Goal: Task Accomplishment & Management: Use online tool/utility

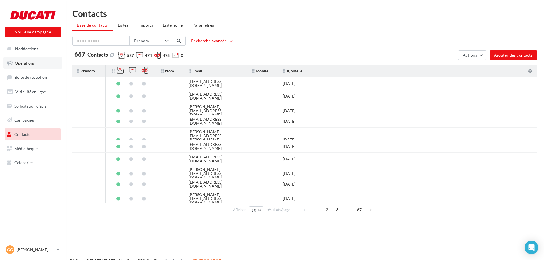
click at [29, 63] on span "Opérations" at bounding box center [25, 62] width 20 height 5
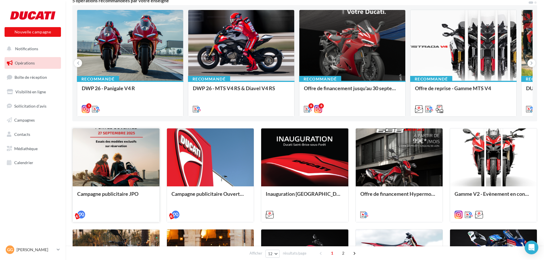
scroll to position [57, 0]
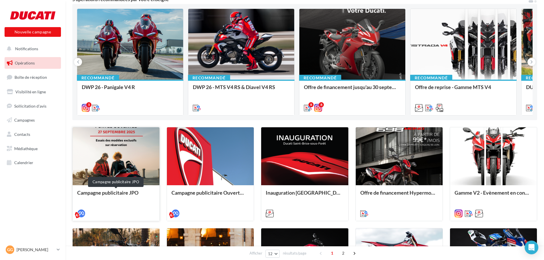
click at [102, 192] on div "Campagne publicitaire JPO" at bounding box center [116, 194] width 78 height 11
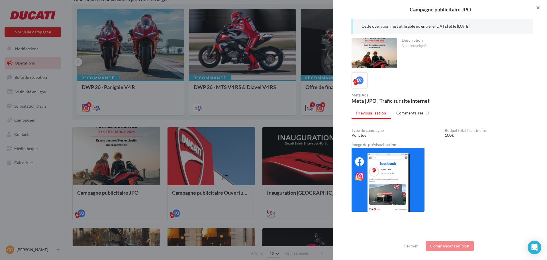
click at [538, 9] on button "button" at bounding box center [535, 8] width 23 height 17
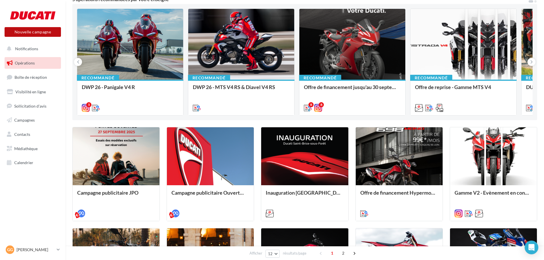
click at [31, 28] on button "Nouvelle campagne" at bounding box center [33, 32] width 56 height 10
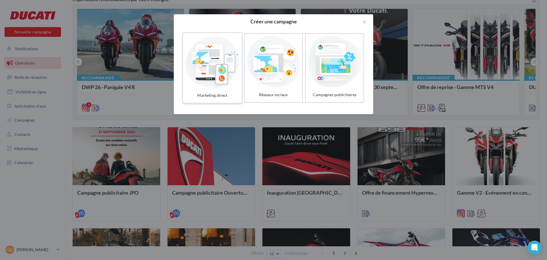
click at [199, 61] on div at bounding box center [212, 61] width 54 height 52
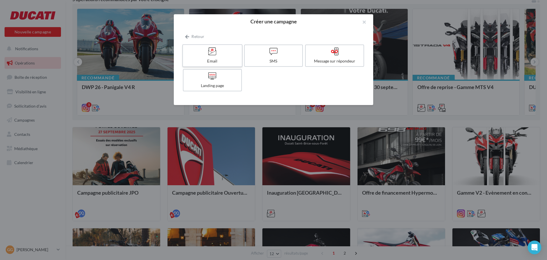
click at [213, 58] on label "Email" at bounding box center [212, 55] width 60 height 23
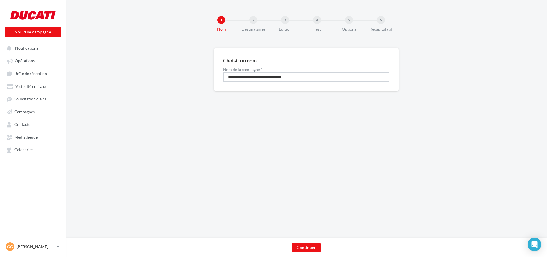
click at [247, 76] on input "**********" at bounding box center [306, 77] width 166 height 10
drag, startPoint x: 312, startPoint y: 80, endPoint x: 176, endPoint y: 84, distance: 136.6
click at [176, 84] on div "**********" at bounding box center [307, 79] width 482 height 62
type input "**********"
click at [301, 249] on button "Continuer" at bounding box center [306, 247] width 28 height 10
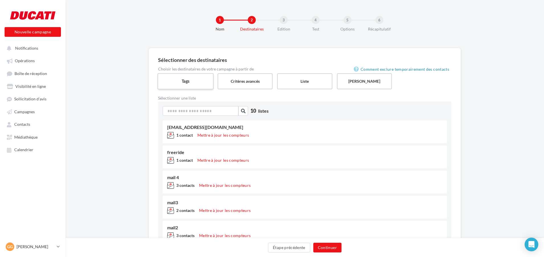
click at [176, 77] on label "Tags" at bounding box center [186, 81] width 56 height 16
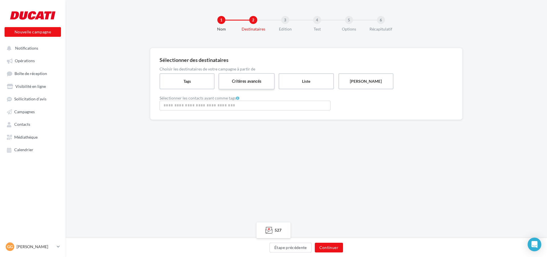
click at [240, 78] on label "Critères avancés" at bounding box center [247, 81] width 56 height 16
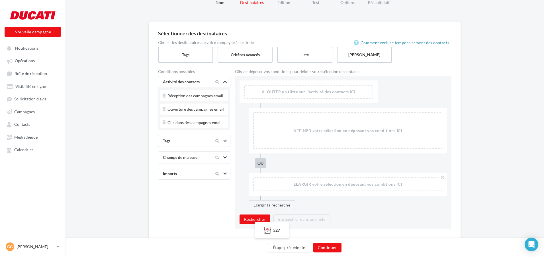
scroll to position [28, 0]
click at [293, 50] on label "Liste" at bounding box center [305, 52] width 56 height 16
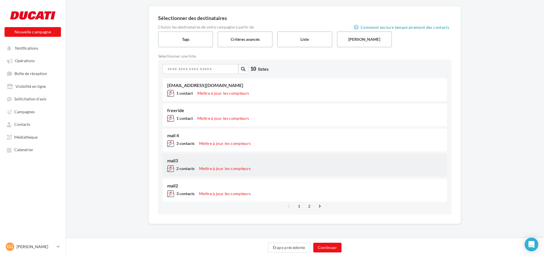
scroll to position [42, 0]
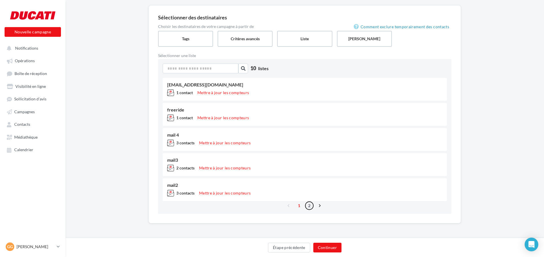
click at [309, 206] on link "2" at bounding box center [309, 205] width 9 height 9
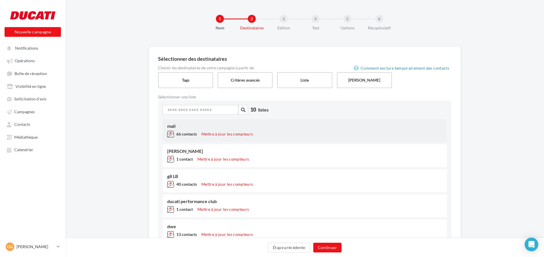
scroll to position [0, 0]
click at [195, 134] on span "66 contacts" at bounding box center [186, 135] width 21 height 5
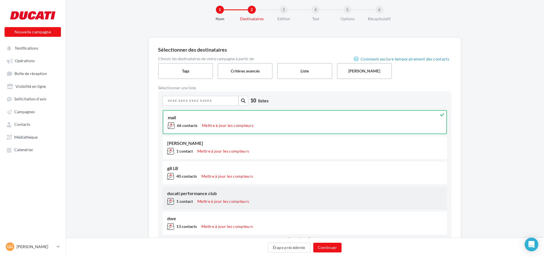
scroll to position [28, 0]
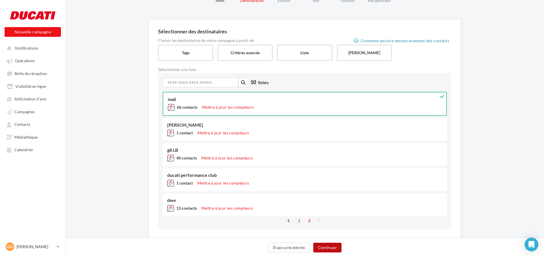
click at [331, 245] on button "Continuer" at bounding box center [327, 247] width 28 height 10
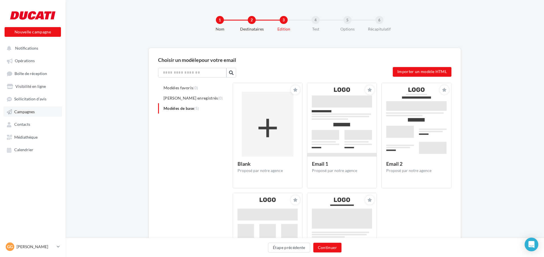
click at [30, 111] on span "Campagnes" at bounding box center [24, 111] width 21 height 5
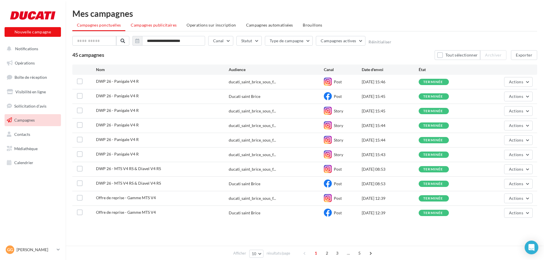
click at [148, 25] on span "Campagnes publicitaires" at bounding box center [154, 25] width 46 height 5
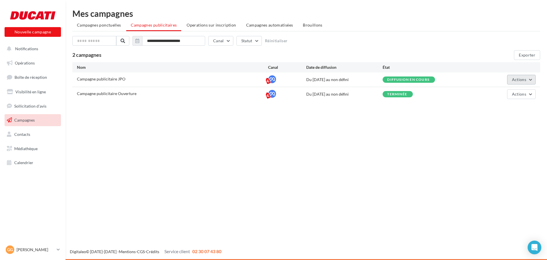
click at [525, 78] on span "Actions" at bounding box center [519, 79] width 14 height 5
click at [492, 112] on button "Voir les résultats" at bounding box center [507, 107] width 57 height 15
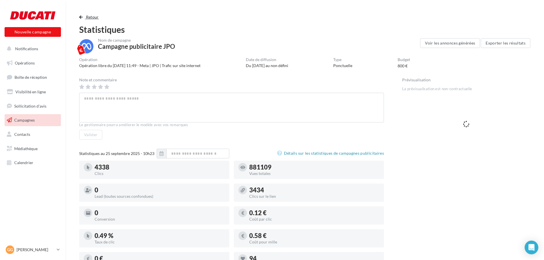
click at [91, 17] on span "Retour" at bounding box center [92, 17] width 13 height 5
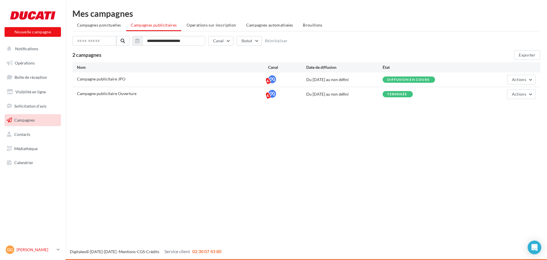
click at [57, 249] on icon at bounding box center [58, 249] width 3 height 5
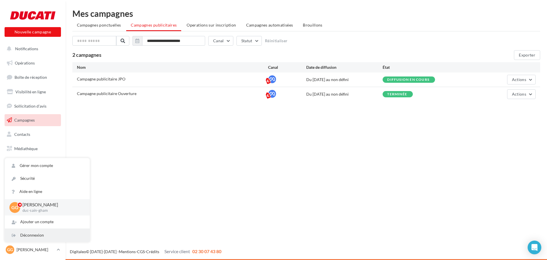
click at [35, 236] on div "Déconnexion" at bounding box center [47, 235] width 85 height 13
